Goal: Task Accomplishment & Management: Complete application form

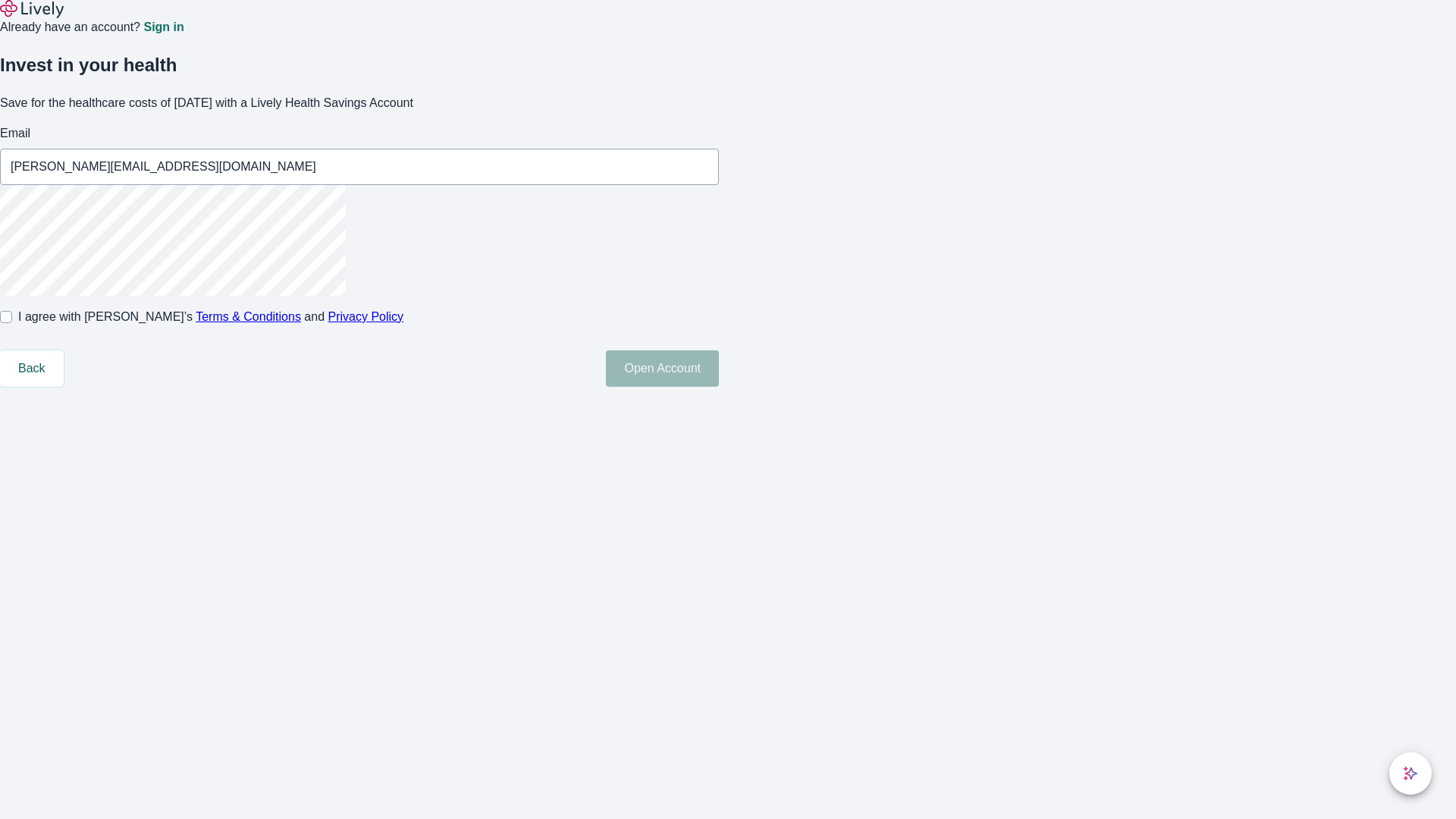
click at [12, 323] on input "I agree with Lively’s Terms & Conditions and Privacy Policy" at bounding box center [6, 317] width 12 height 12
checkbox input "true"
click at [719, 386] on button "Open Account" at bounding box center [662, 368] width 113 height 36
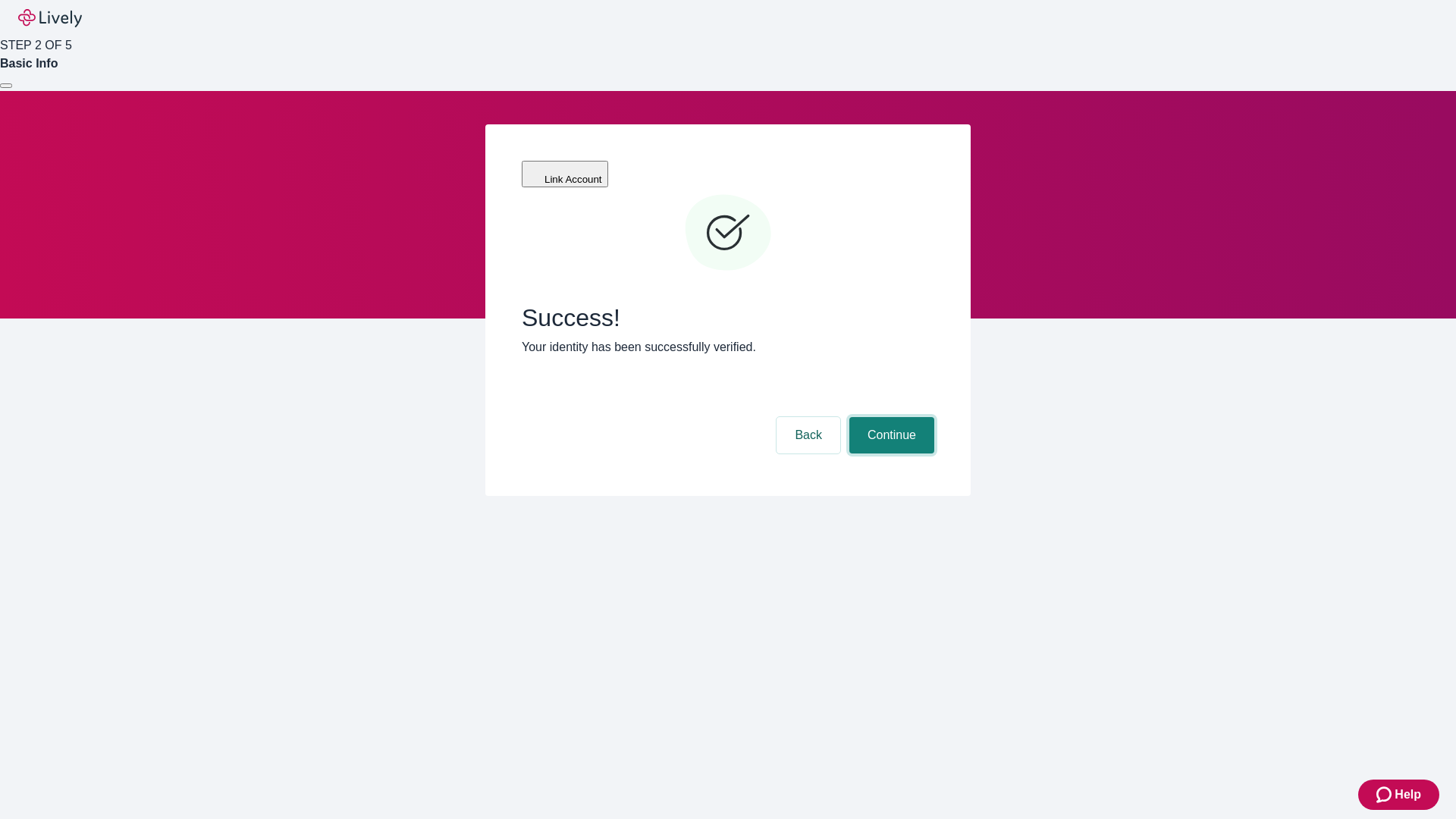
click at [889, 417] on button "Continue" at bounding box center [891, 435] width 85 height 36
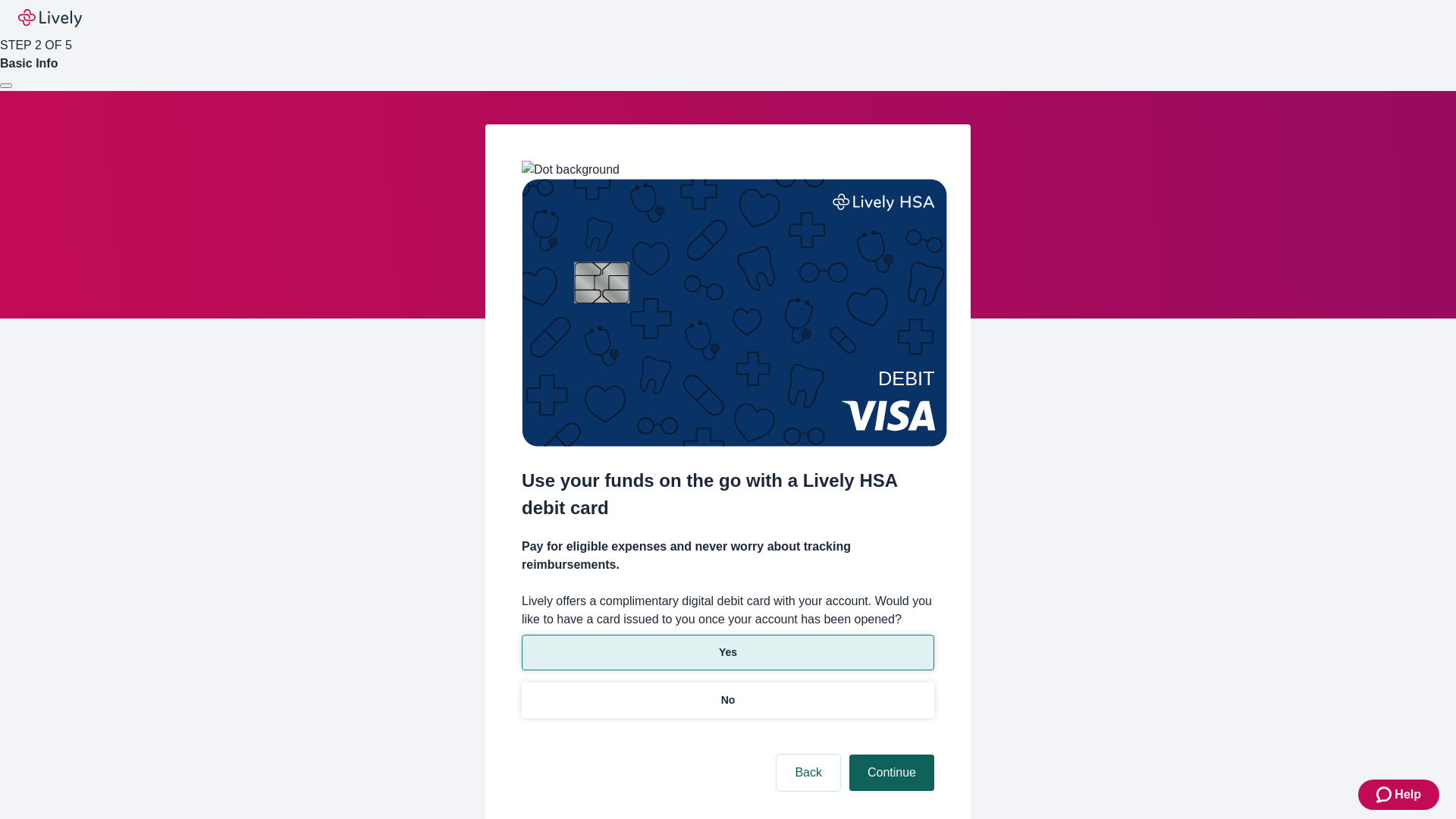
click at [727, 644] on p "Yes" at bounding box center [728, 652] width 19 height 16
click at [889, 754] on button "Continue" at bounding box center [891, 772] width 85 height 36
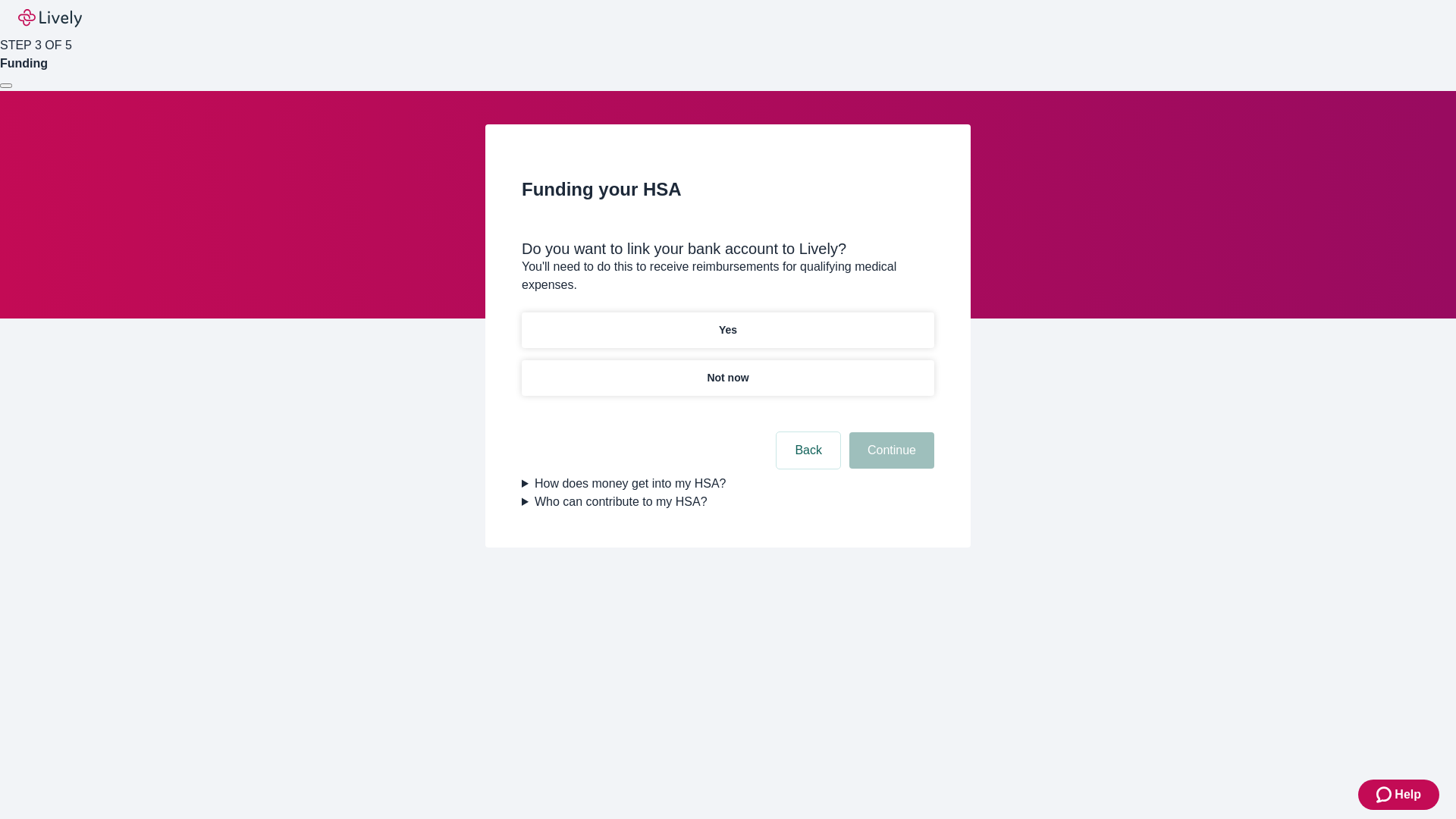
click at [727, 323] on p "Yes" at bounding box center [728, 331] width 19 height 16
click at [889, 433] on button "Continue" at bounding box center [891, 450] width 85 height 36
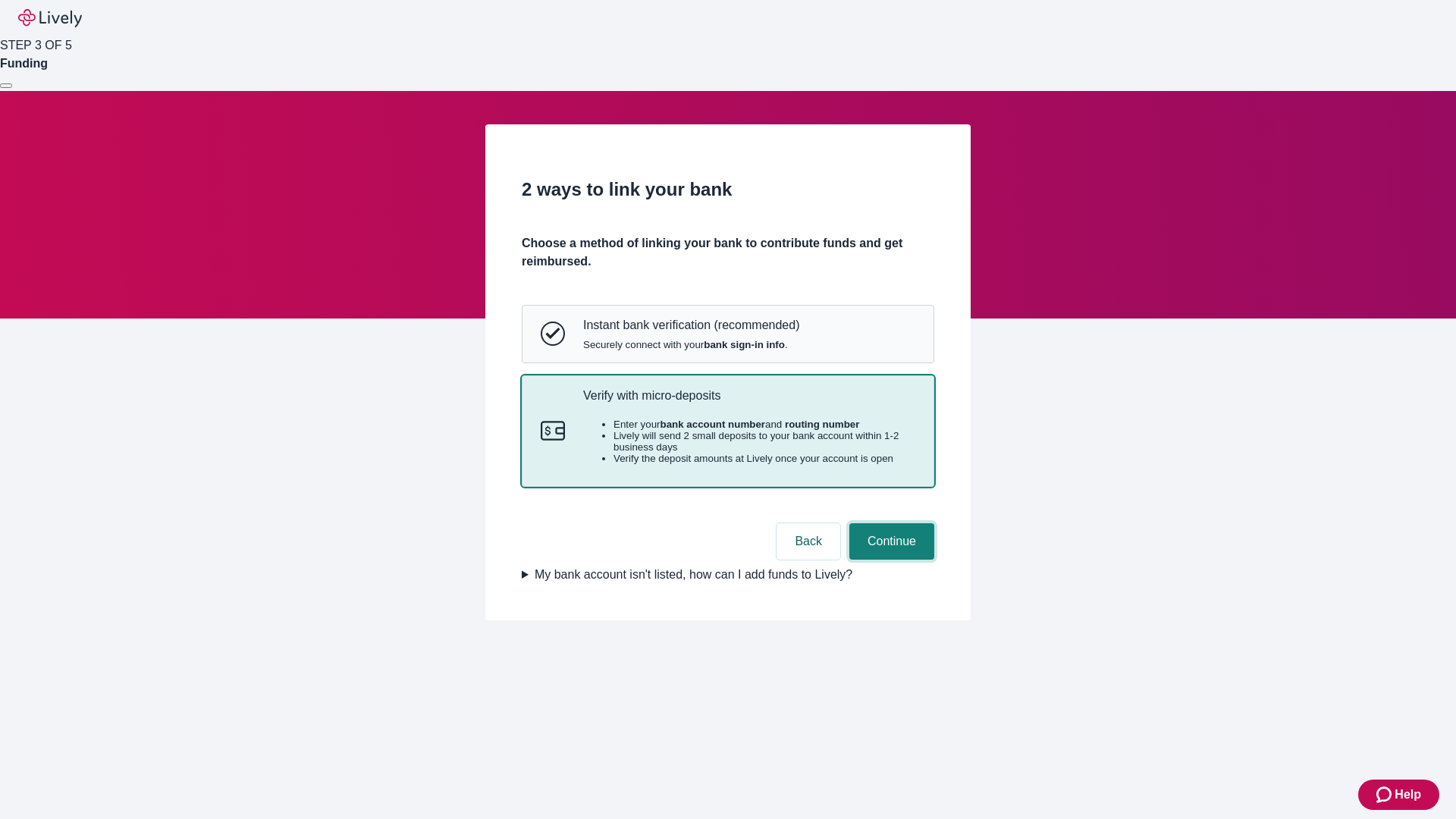
click at [889, 560] on button "Continue" at bounding box center [891, 541] width 85 height 36
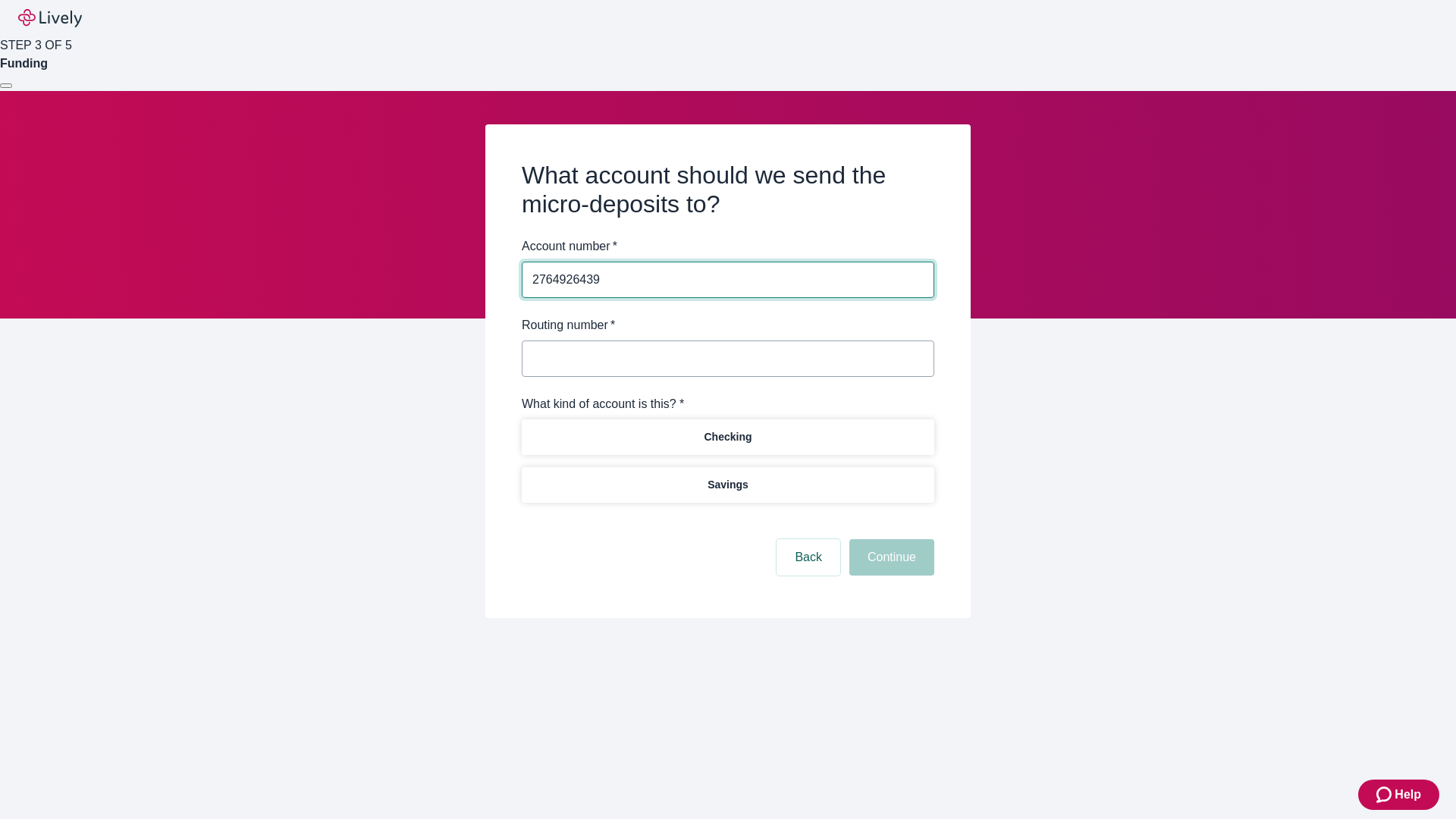
type input "2764926439"
type input "122000661"
